Goal: Task Accomplishment & Management: Complete application form

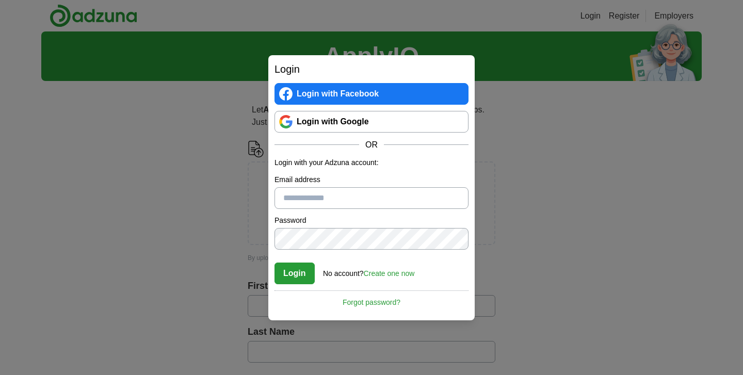
type input "**********"
click at [294, 273] on button "Login" at bounding box center [295, 274] width 40 height 22
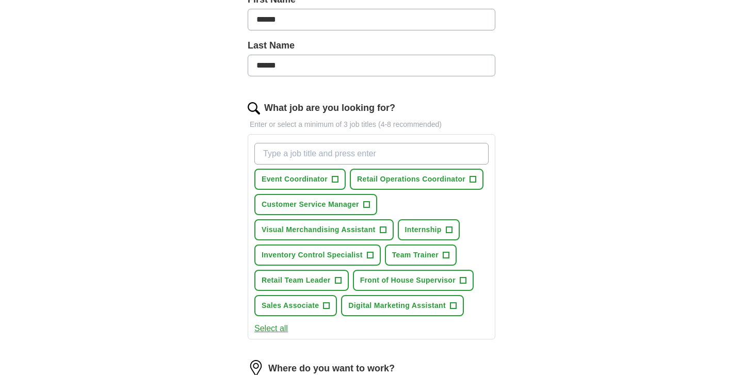
scroll to position [259, 0]
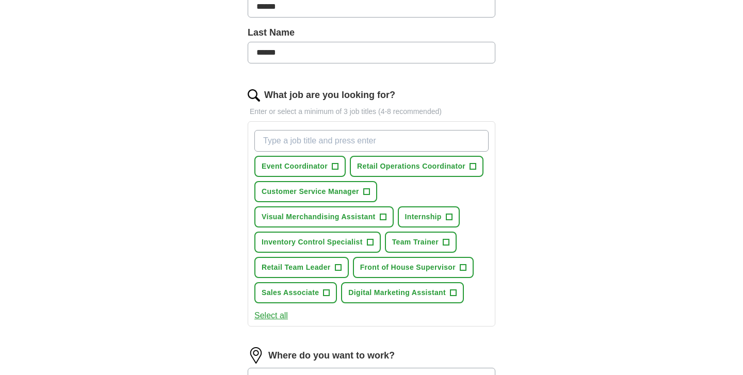
click at [336, 166] on span "+" at bounding box center [335, 167] width 6 height 8
click at [458, 172] on button "Retail Operations Coordinator +" at bounding box center [417, 166] width 134 height 21
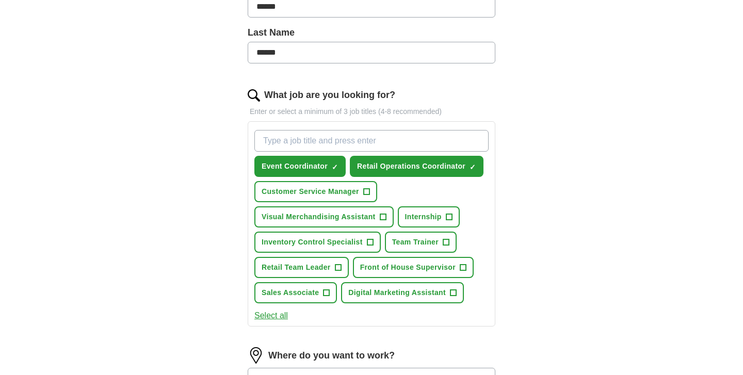
click at [374, 218] on span "Visual Merchandising Assistant" at bounding box center [319, 217] width 114 height 11
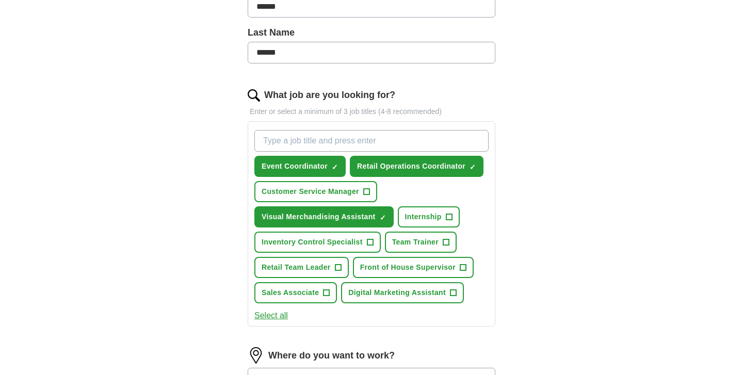
click at [311, 267] on span "Retail Team Leader" at bounding box center [296, 267] width 69 height 11
click at [381, 265] on span "Front of House Supervisor" at bounding box center [407, 267] width 95 height 11
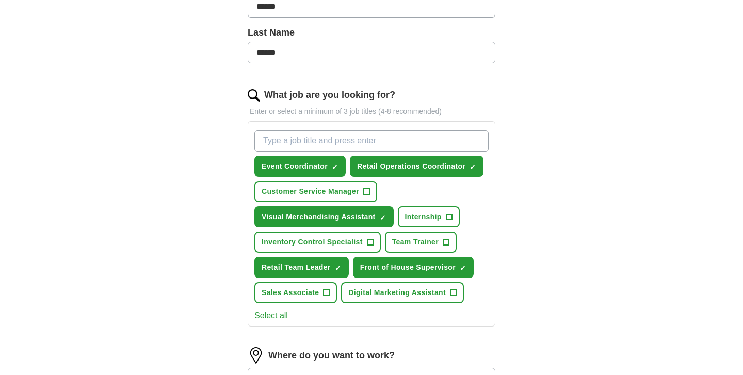
click at [376, 299] on button "Digital Marketing Assistant +" at bounding box center [402, 292] width 123 height 21
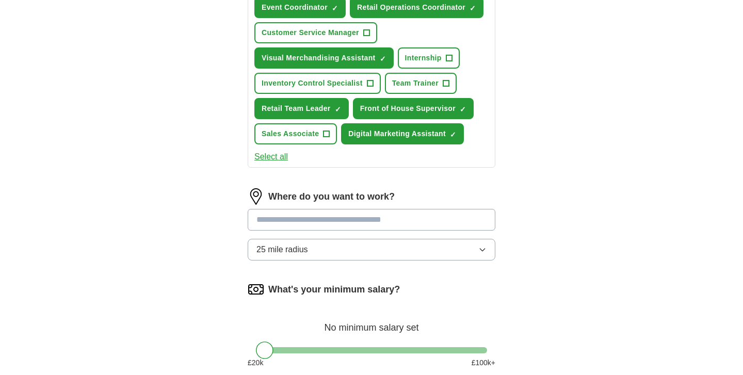
scroll to position [419, 0]
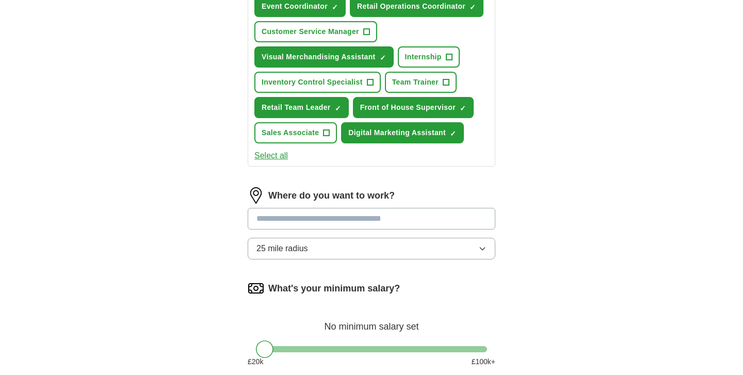
click at [369, 221] on input at bounding box center [372, 219] width 248 height 22
type input "*******"
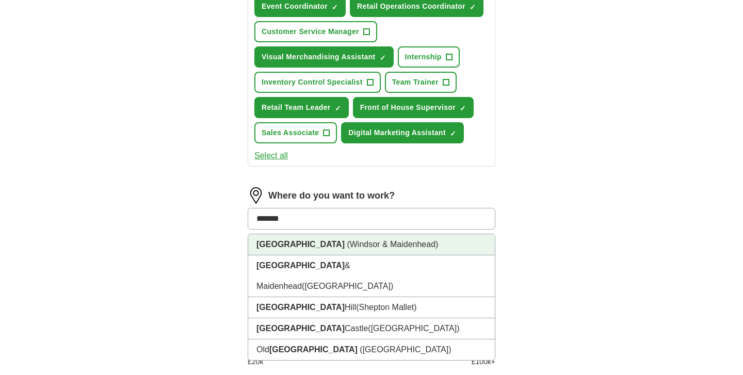
click at [362, 242] on span "(Windsor & Maidenhead)" at bounding box center [392, 244] width 91 height 9
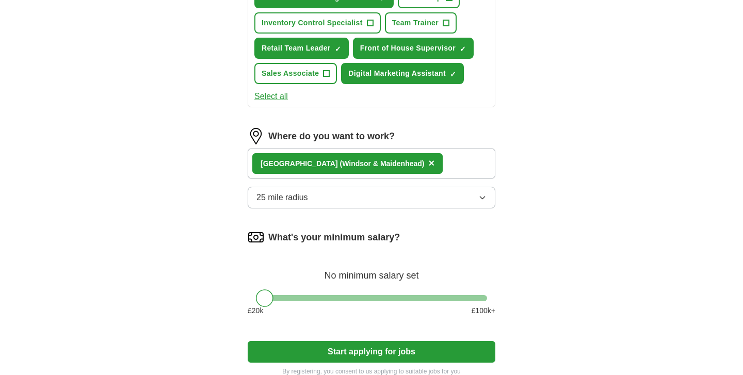
scroll to position [478, 0]
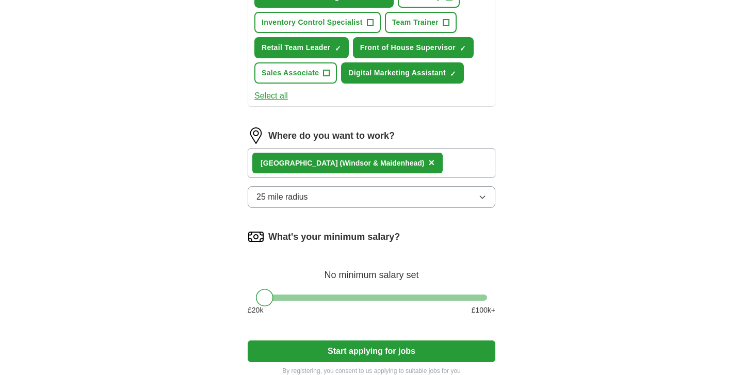
click at [323, 187] on button "25 mile radius" at bounding box center [372, 197] width 248 height 22
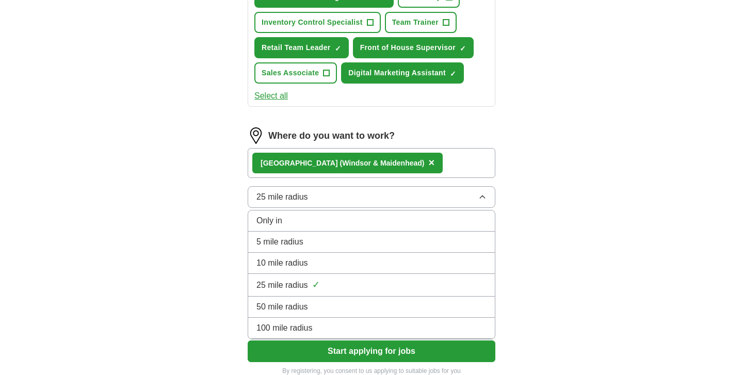
click at [217, 279] on div "Let ApplyIQ do the hard work of searching and applying for jobs. Just tell us w…" at bounding box center [371, 0] width 330 height 779
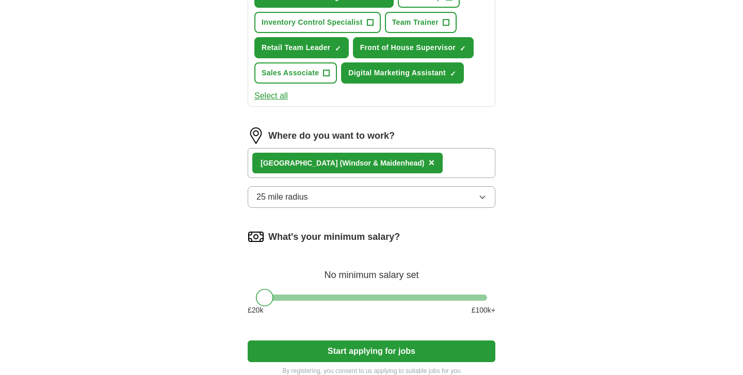
scroll to position [536, 0]
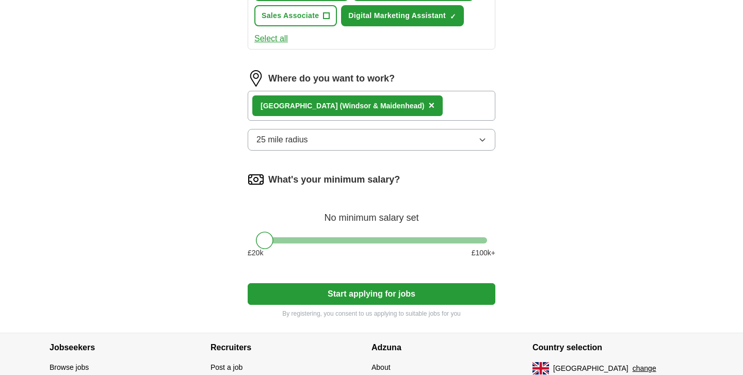
click at [266, 294] on button "Start applying for jobs" at bounding box center [372, 294] width 248 height 22
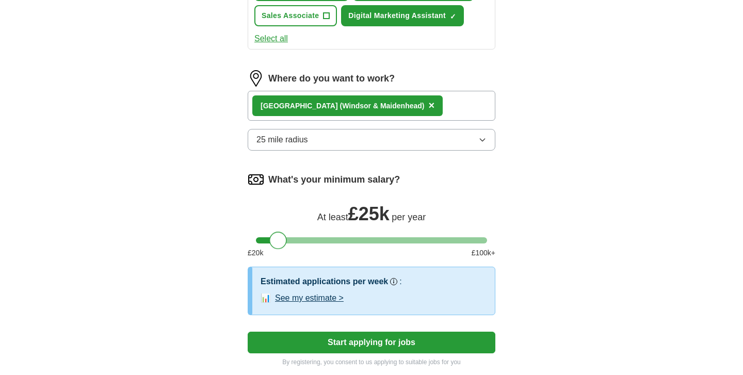
drag, startPoint x: 267, startPoint y: 243, endPoint x: 280, endPoint y: 244, distance: 13.4
click at [280, 244] on div at bounding box center [278, 241] width 18 height 18
click at [298, 344] on button "Start applying for jobs" at bounding box center [372, 343] width 248 height 22
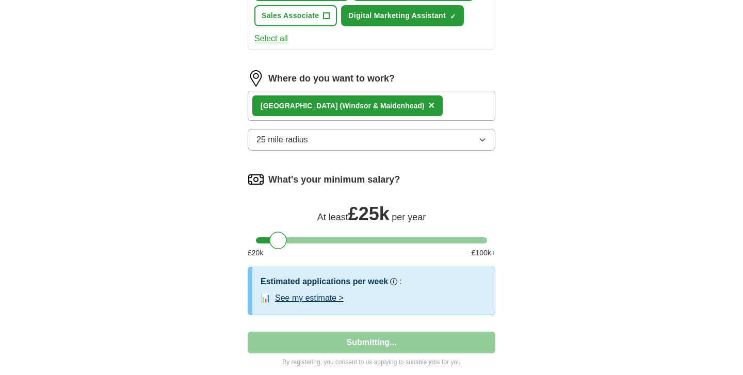
select select "**"
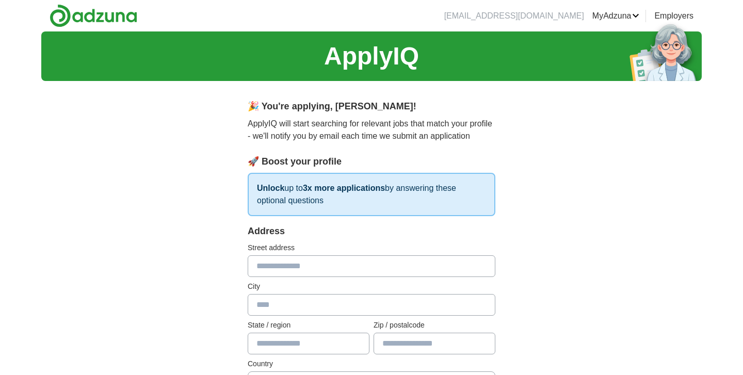
scroll to position [0, 0]
click at [664, 15] on link "Employers" at bounding box center [673, 16] width 39 height 12
